Goal: Find specific page/section: Find specific page/section

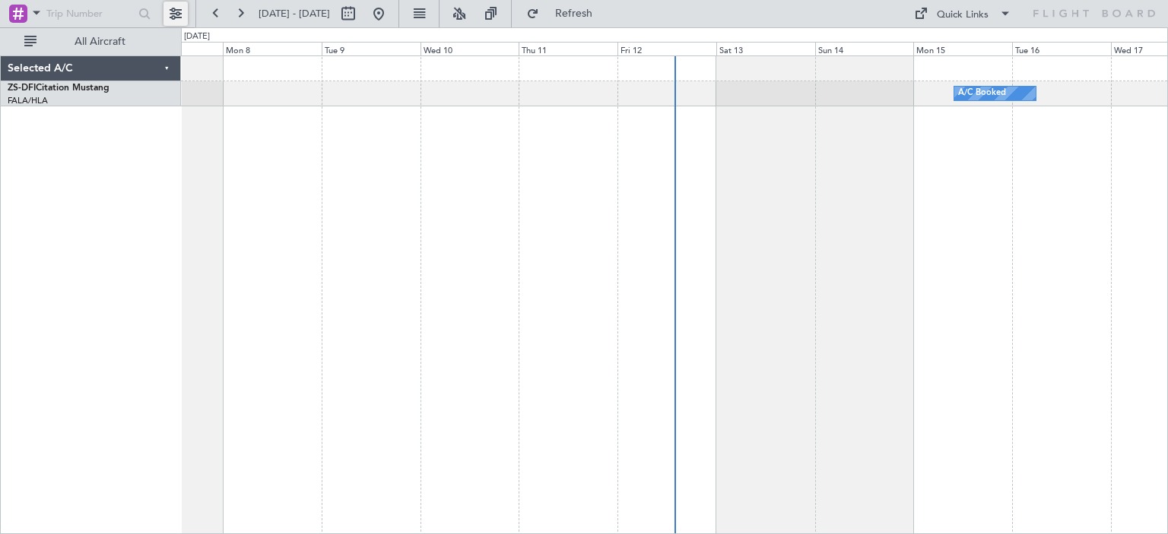
click at [177, 11] on button at bounding box center [175, 14] width 24 height 24
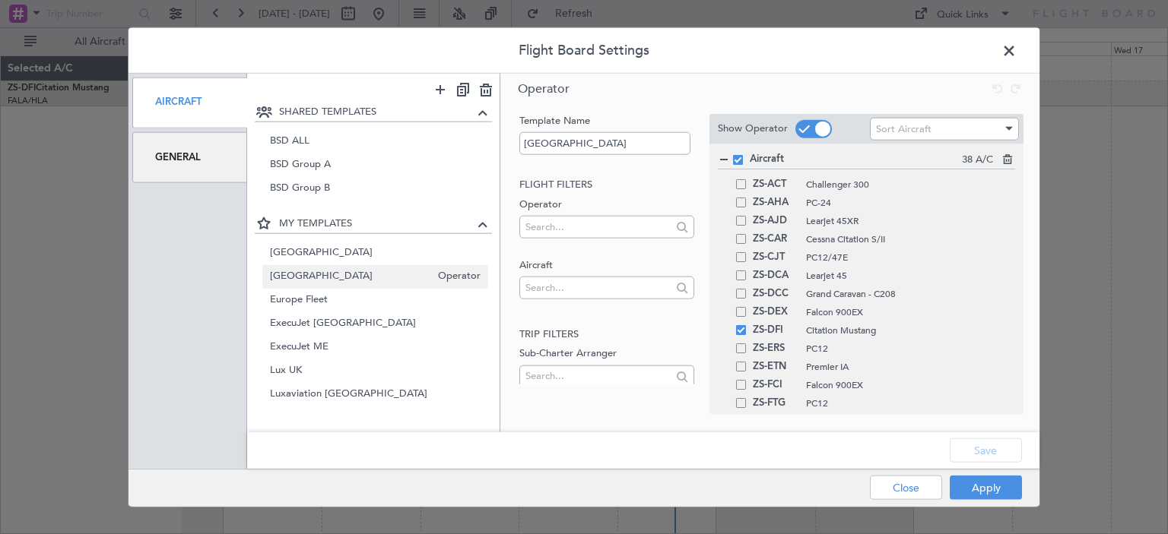
click at [360, 276] on span "[GEOGRAPHIC_DATA]" at bounding box center [350, 277] width 161 height 16
type input "[GEOGRAPHIC_DATA]"
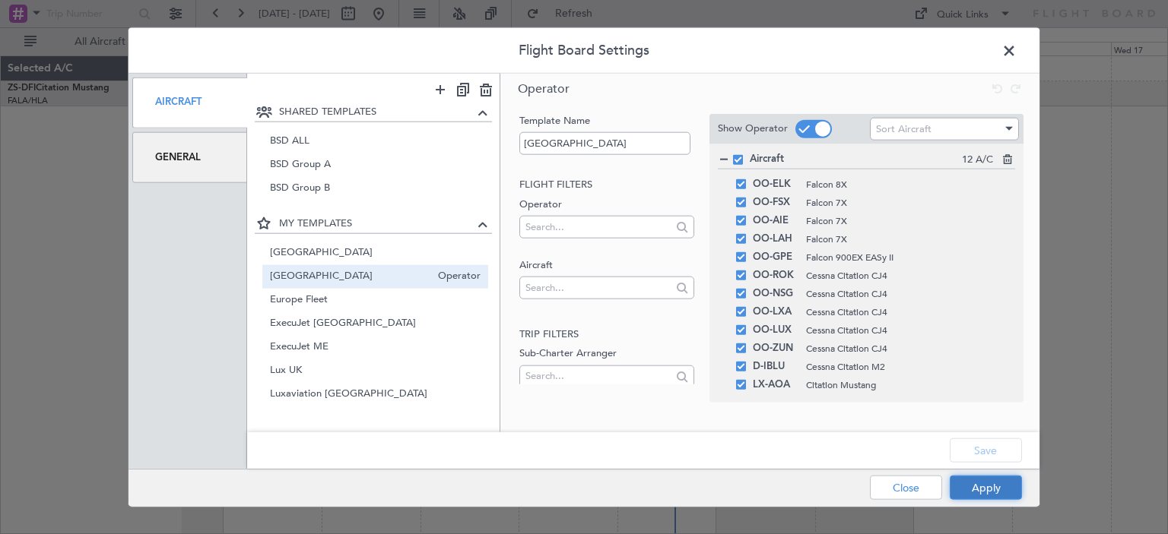
click at [994, 486] on button "Apply" at bounding box center [986, 488] width 72 height 24
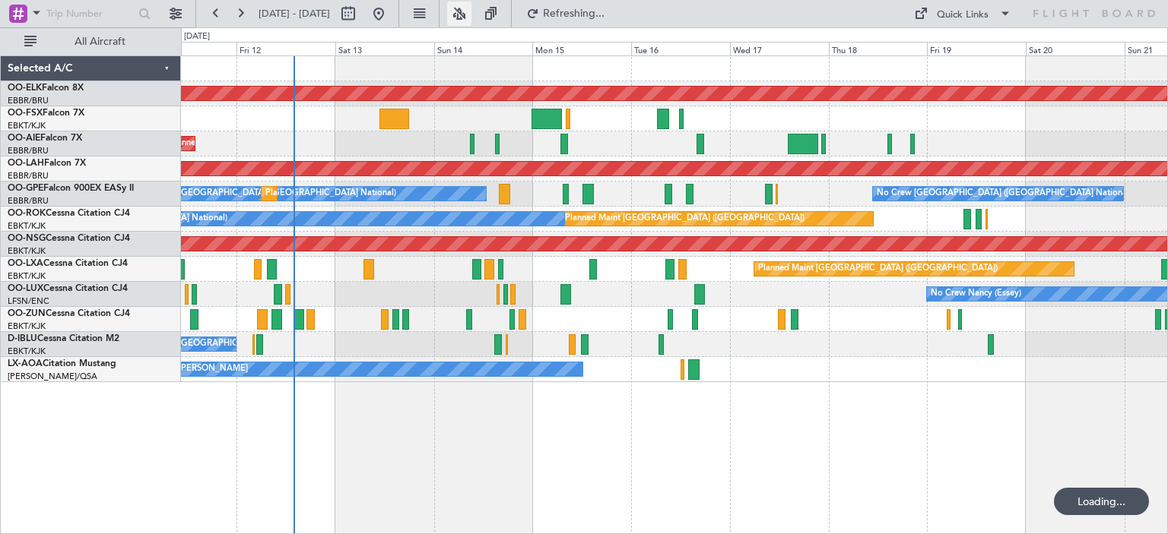
click at [471, 8] on button at bounding box center [459, 14] width 24 height 24
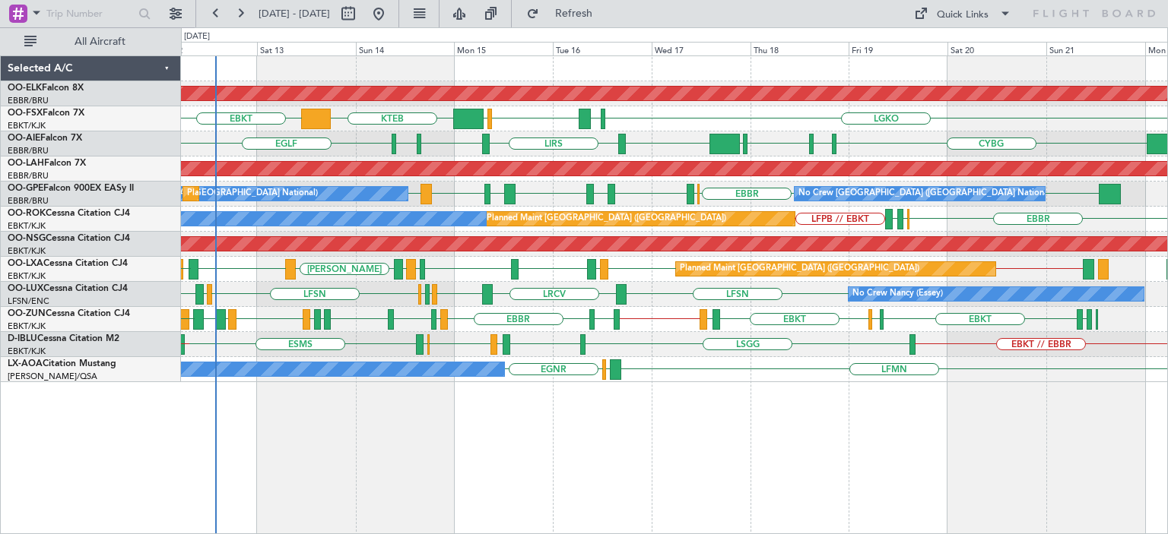
click at [858, 312] on div "Planned Maint Kortrijk-[GEOGRAPHIC_DATA] LGKO LGAV EBKT [GEOGRAPHIC_DATA] KTEB …" at bounding box center [674, 219] width 986 height 326
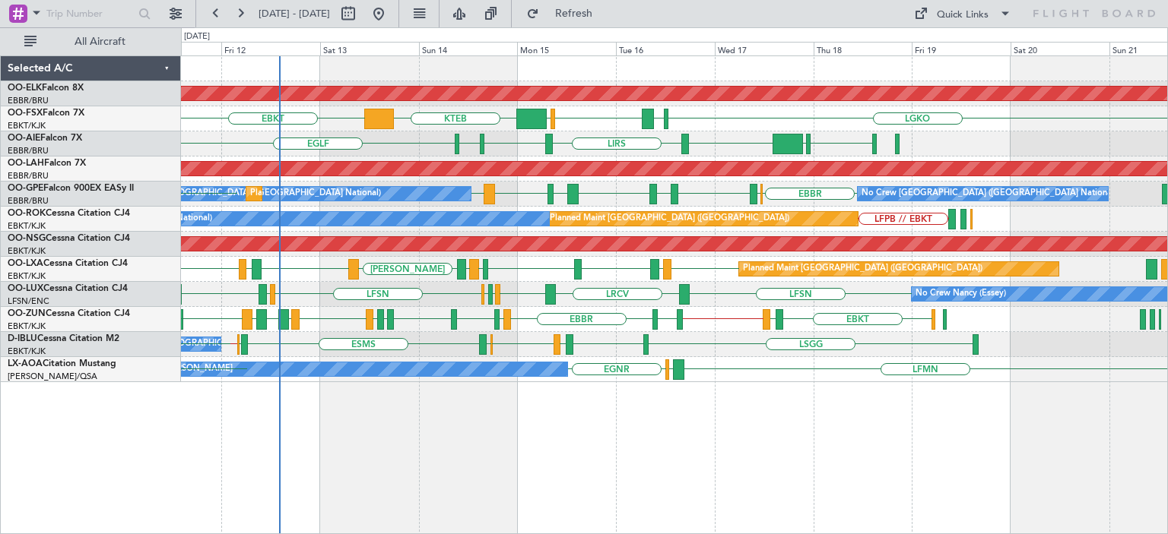
click at [374, 315] on div "EBKT LFMD EBBR // EBKT ESMT [GEOGRAPHIC_DATA] LFMT LFSN LFMT EBCI [GEOGRAPHIC_D…" at bounding box center [674, 319] width 986 height 25
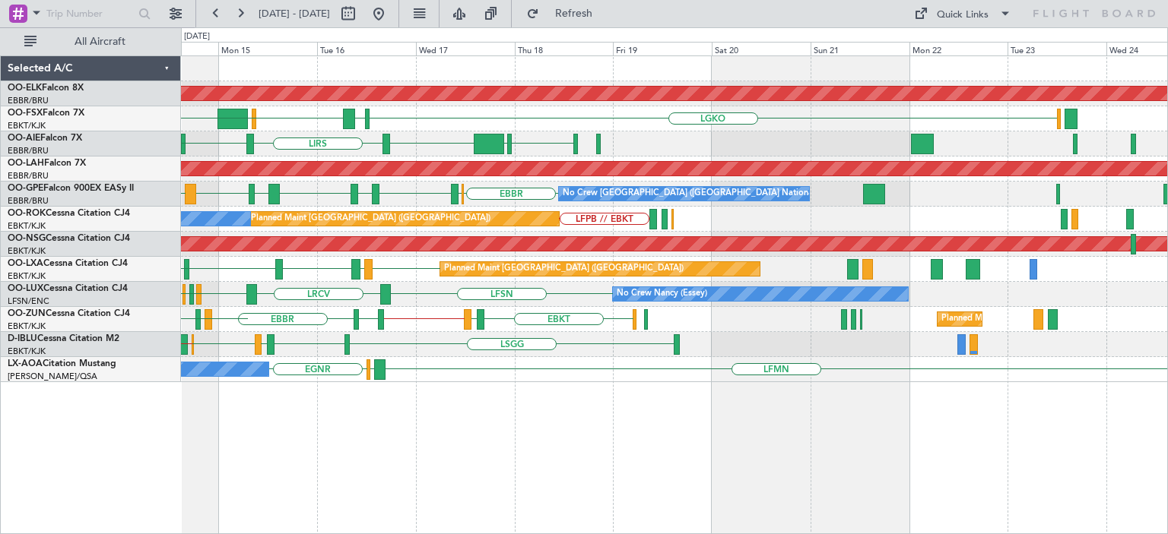
click at [446, 327] on div "EBKT LFMD EBBR // EBKT ESMT [GEOGRAPHIC_DATA] LFMT LFSN Planned Maint [GEOGRAPH…" at bounding box center [674, 319] width 986 height 25
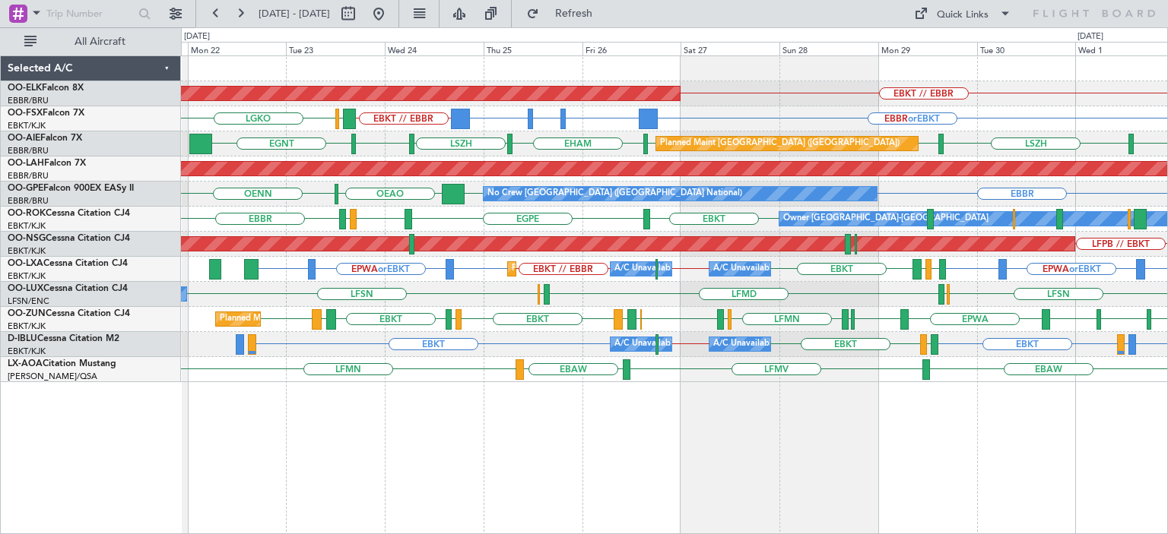
click at [989, 287] on div "LFMD LFSN ELLX ELLX LFSN No Crew [PERSON_NAME] ([PERSON_NAME])" at bounding box center [674, 294] width 986 height 25
